Goal: Task Accomplishment & Management: Complete application form

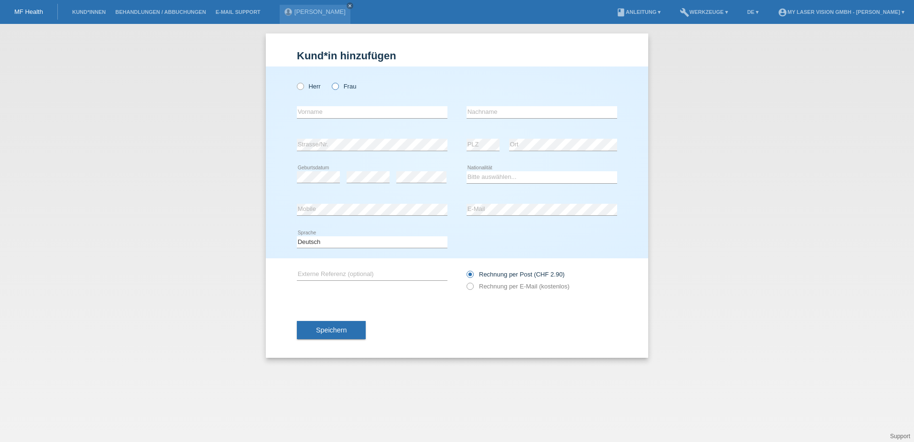
click at [330, 81] on icon at bounding box center [330, 81] width 0 height 0
click at [333, 86] on input "Frau" at bounding box center [335, 86] width 6 height 6
radio input "true"
click at [315, 114] on input "text" at bounding box center [372, 112] width 151 height 12
type input "Hanumshahe"
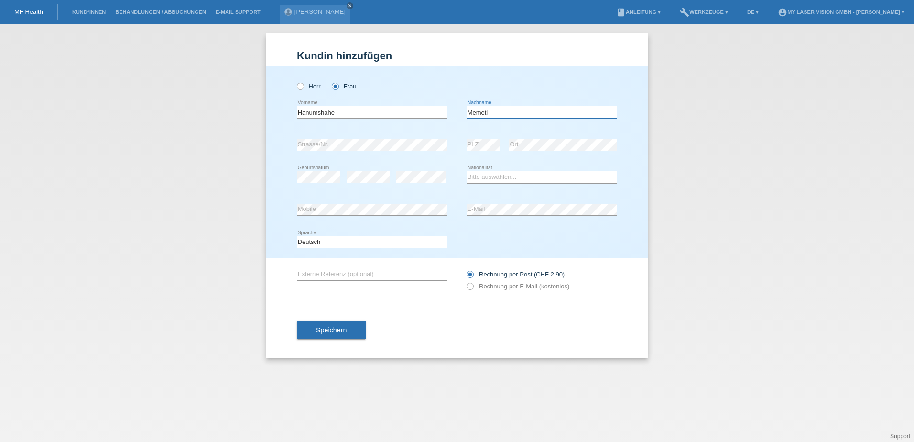
type input "Memeti"
click at [499, 176] on select "Bitte auswählen... Schweiz Deutschland Liechtenstein Österreich ------------ Af…" at bounding box center [542, 176] width 151 height 11
select select "CH"
click at [467, 171] on select "Bitte auswählen... Schweiz Deutschland Liechtenstein Österreich ------------ Af…" at bounding box center [542, 176] width 151 height 11
click at [465, 281] on icon at bounding box center [465, 281] width 0 height 0
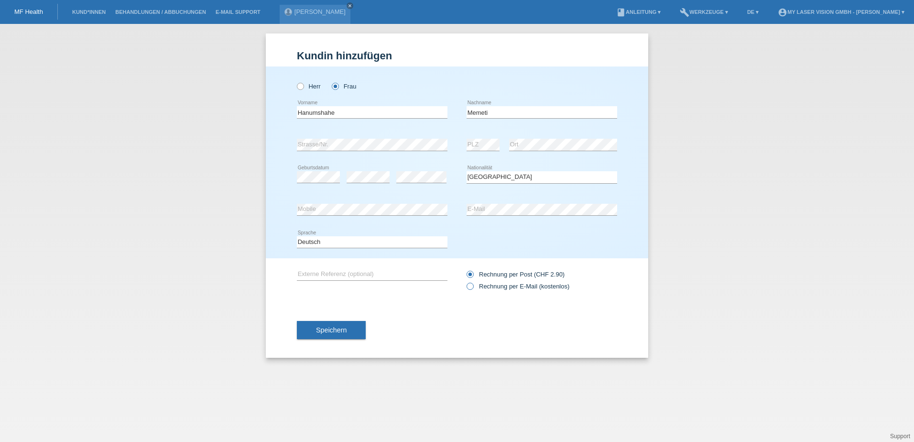
click at [473, 285] on input "Rechnung per E-Mail (kostenlos)" at bounding box center [470, 289] width 6 height 12
radio input "true"
click at [342, 330] on span "Speichern" at bounding box center [331, 330] width 31 height 8
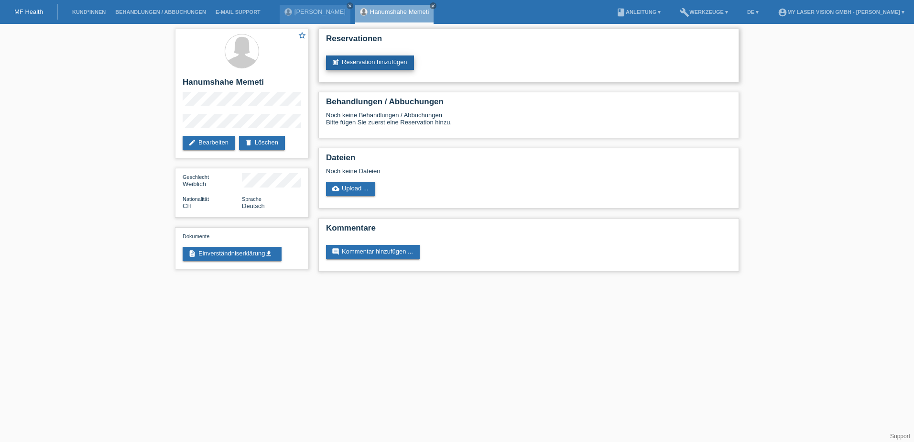
click at [391, 66] on link "post_add Reservation hinzufügen" at bounding box center [370, 62] width 88 height 14
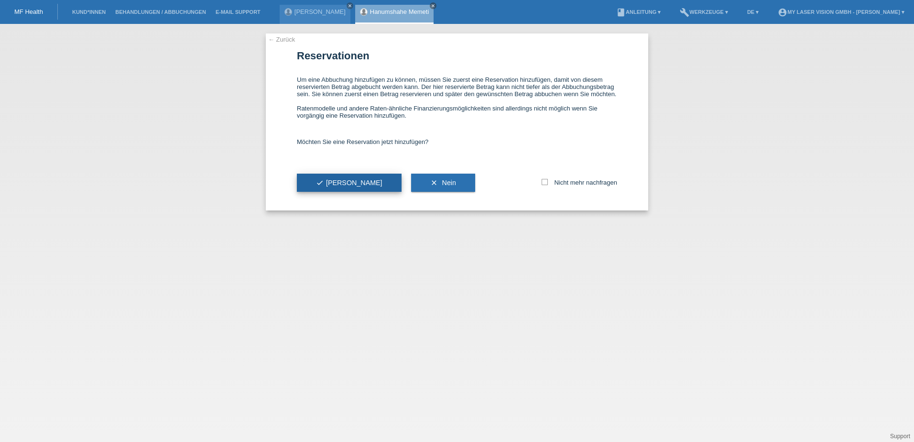
click at [336, 187] on button "check Ja" at bounding box center [349, 183] width 105 height 18
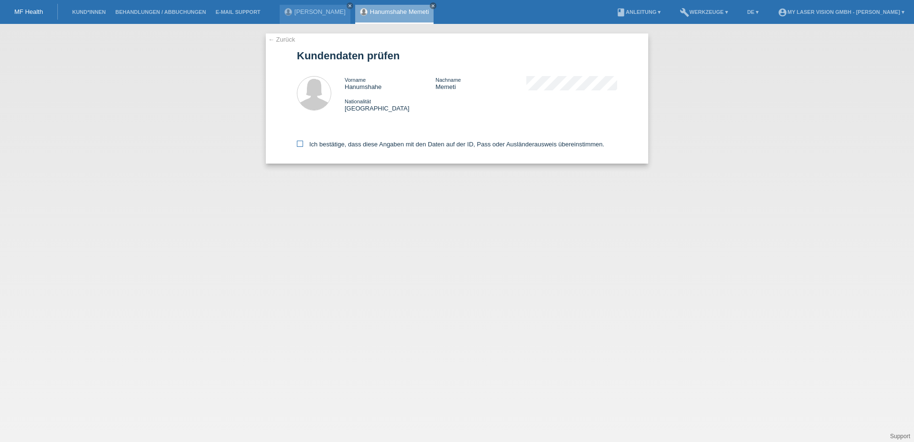
click at [297, 145] on icon at bounding box center [300, 144] width 6 height 6
click at [297, 145] on input "Ich bestätige, dass diese Angaben mit den Daten auf der ID, Pass oder Ausländer…" at bounding box center [300, 144] width 6 height 6
checkbox input "true"
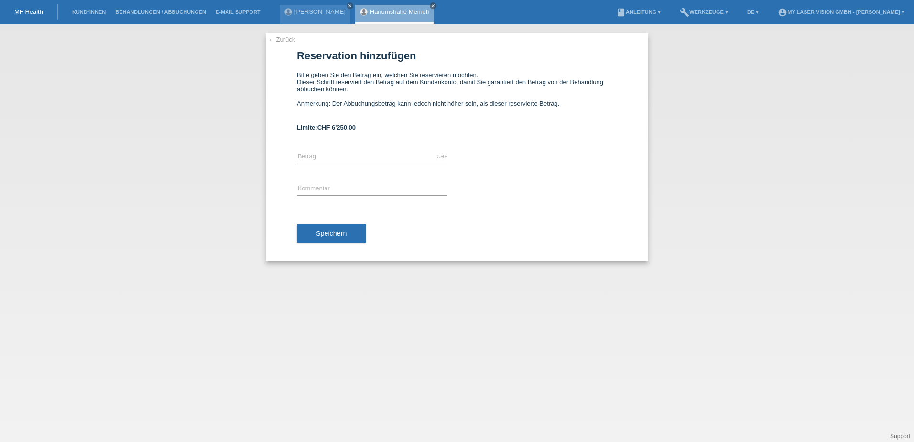
click at [377, 148] on div "CHF error [GEOGRAPHIC_DATA]" at bounding box center [372, 157] width 151 height 33
click at [351, 153] on input "text" at bounding box center [372, 157] width 151 height 12
type input "2750.00"
click at [389, 178] on div "error Kommentar" at bounding box center [372, 189] width 151 height 33
click at [370, 187] on input "text" at bounding box center [372, 189] width 151 height 12
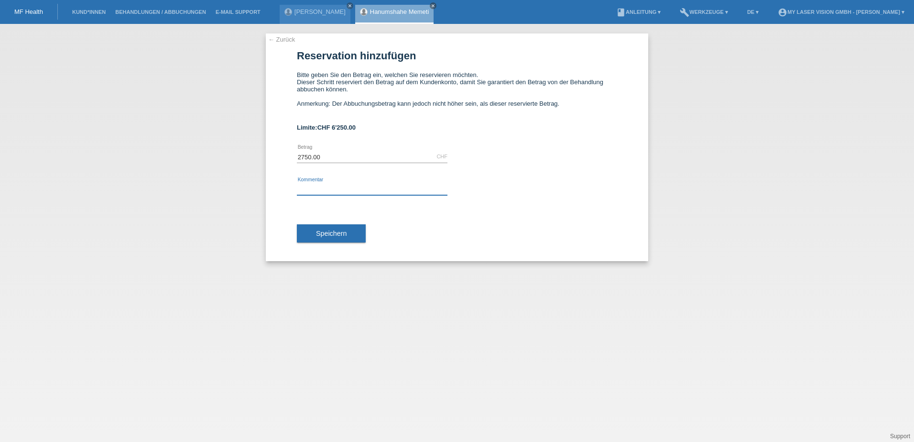
click at [311, 186] on input "text" at bounding box center [372, 189] width 151 height 12
type input "Augenlasern"
click at [344, 237] on span "Speichern" at bounding box center [331, 234] width 31 height 8
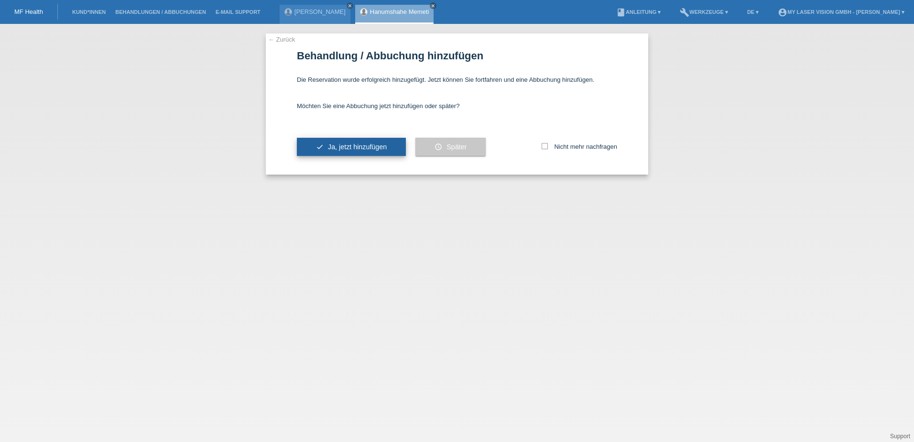
click at [331, 148] on span "Ja, jetzt hinzufügen" at bounding box center [357, 147] width 59 height 8
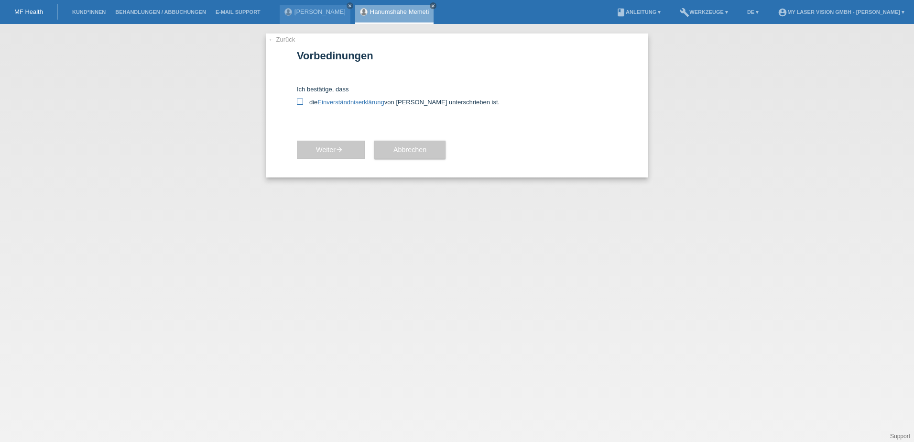
click at [300, 101] on icon at bounding box center [300, 102] width 6 height 6
click at [300, 101] on input "die Einverständniserklärung von der Kundin unterschrieben ist." at bounding box center [300, 102] width 6 height 6
checkbox input "true"
click at [349, 151] on button "Weiter arrow_forward" at bounding box center [331, 150] width 68 height 18
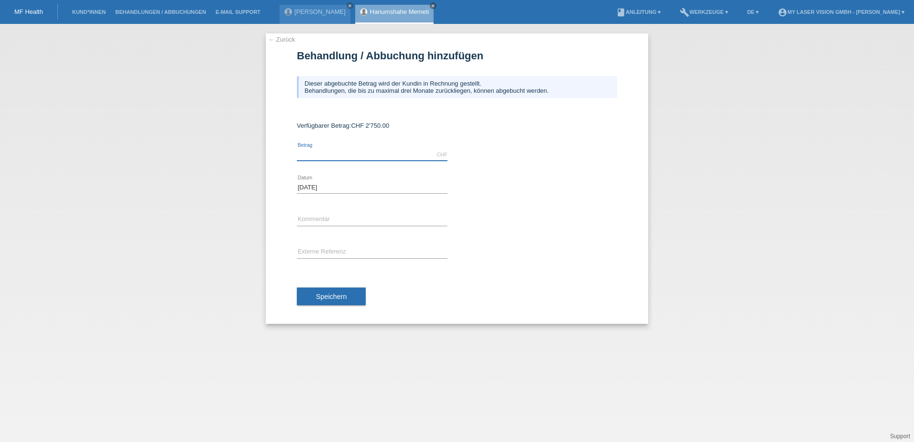
click at [347, 153] on input "text" at bounding box center [372, 155] width 151 height 12
type input "2750.00"
click at [349, 296] on button "Speichern" at bounding box center [331, 296] width 69 height 18
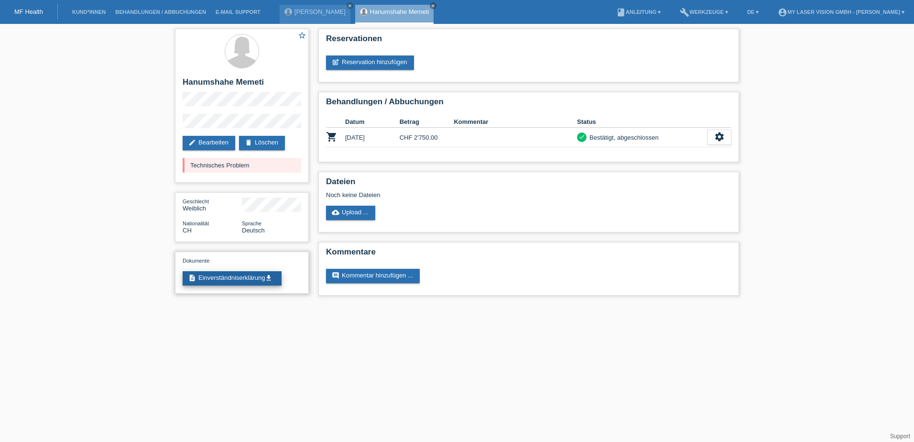
click at [245, 282] on link "description Einverständniserklärung get_app" at bounding box center [232, 278] width 99 height 14
